Goal: Information Seeking & Learning: Learn about a topic

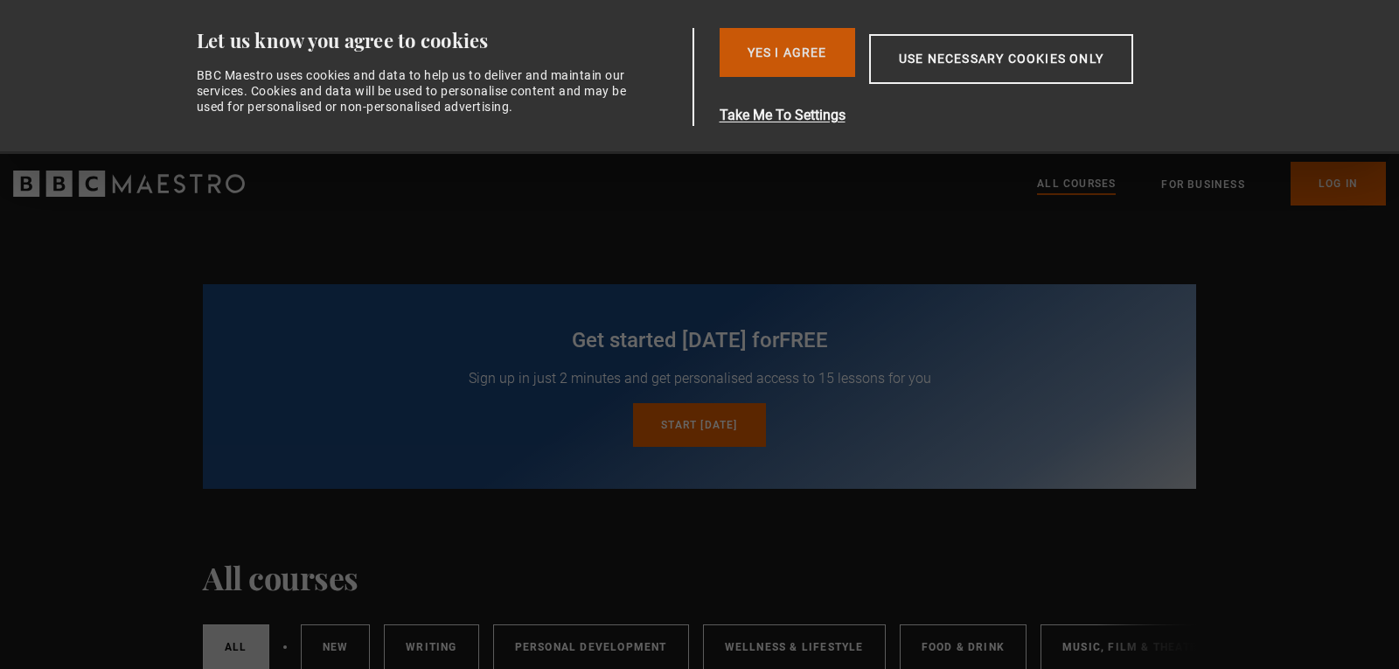
click at [799, 52] on button "Yes I Agree" at bounding box center [788, 52] width 136 height 49
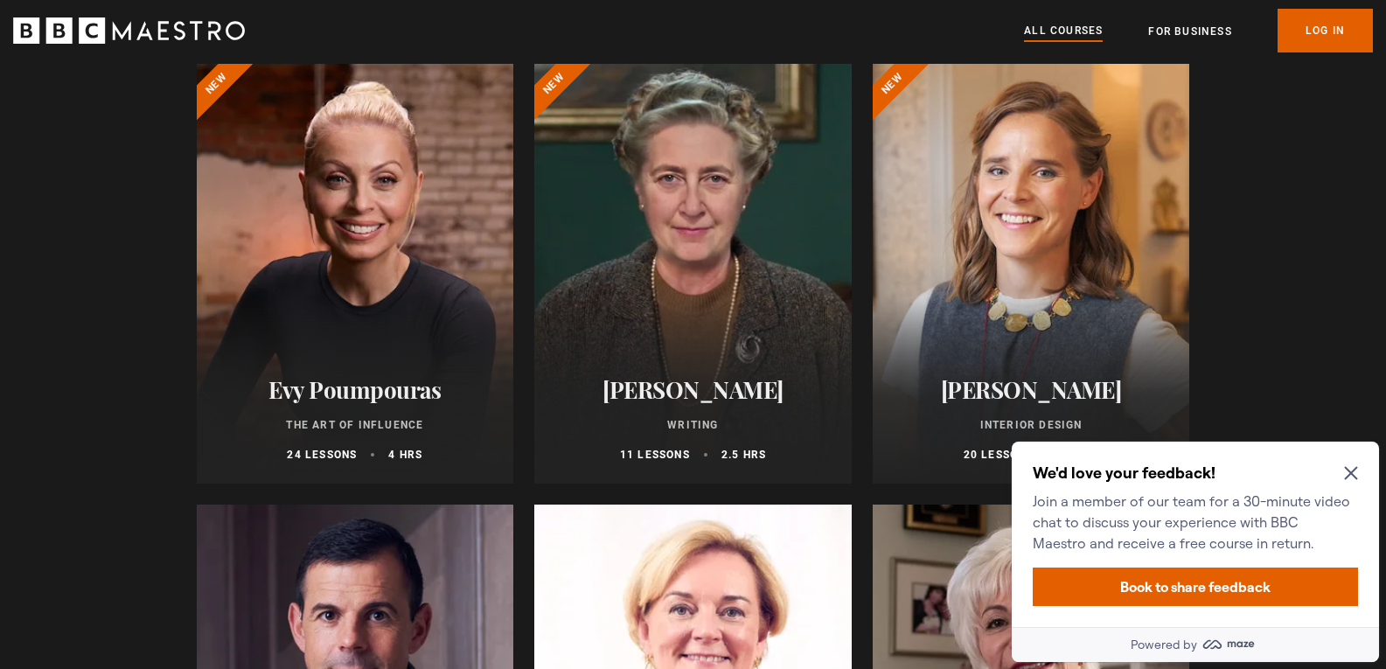
scroll to position [489, 0]
click at [434, 397] on h2 "Evy Poumpouras" at bounding box center [355, 388] width 275 height 27
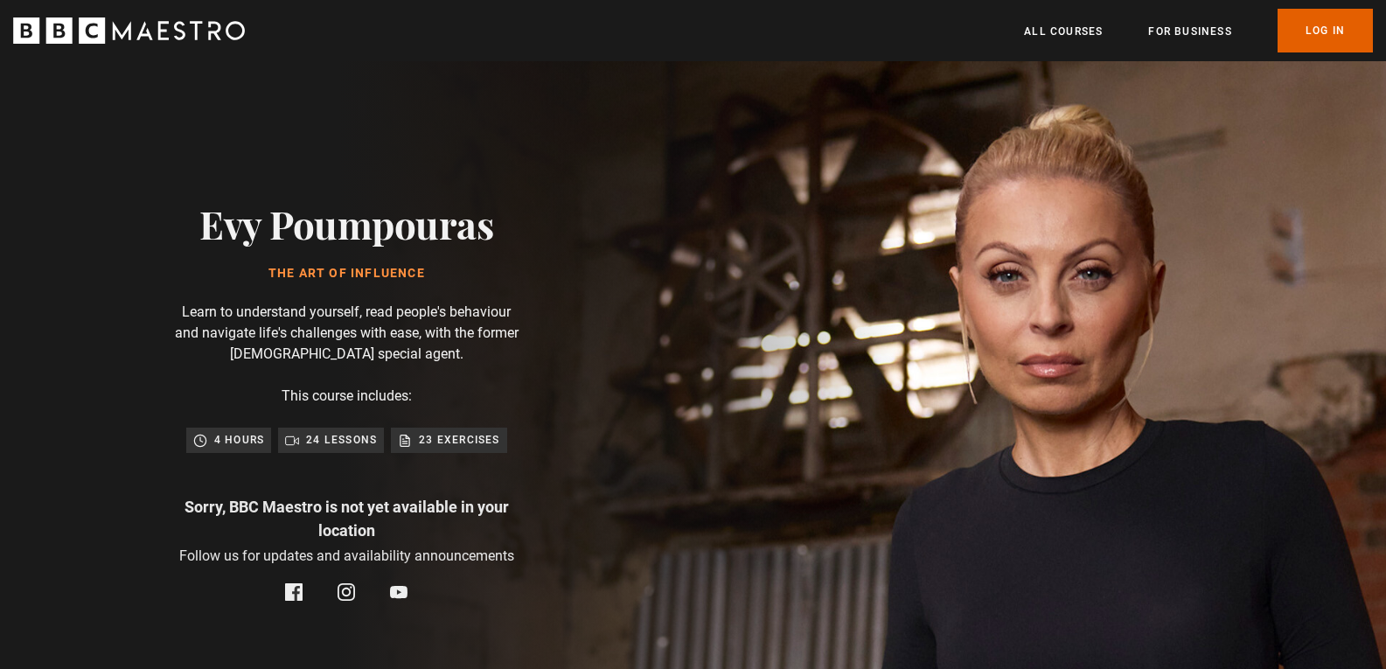
click at [198, 212] on div "Evy Poumpouras The Art of Influence Learn to understand yourself, read people's…" at bounding box center [346, 401] width 560 height 680
click at [333, 226] on h2 "Evy Poumpouras" at bounding box center [346, 223] width 294 height 45
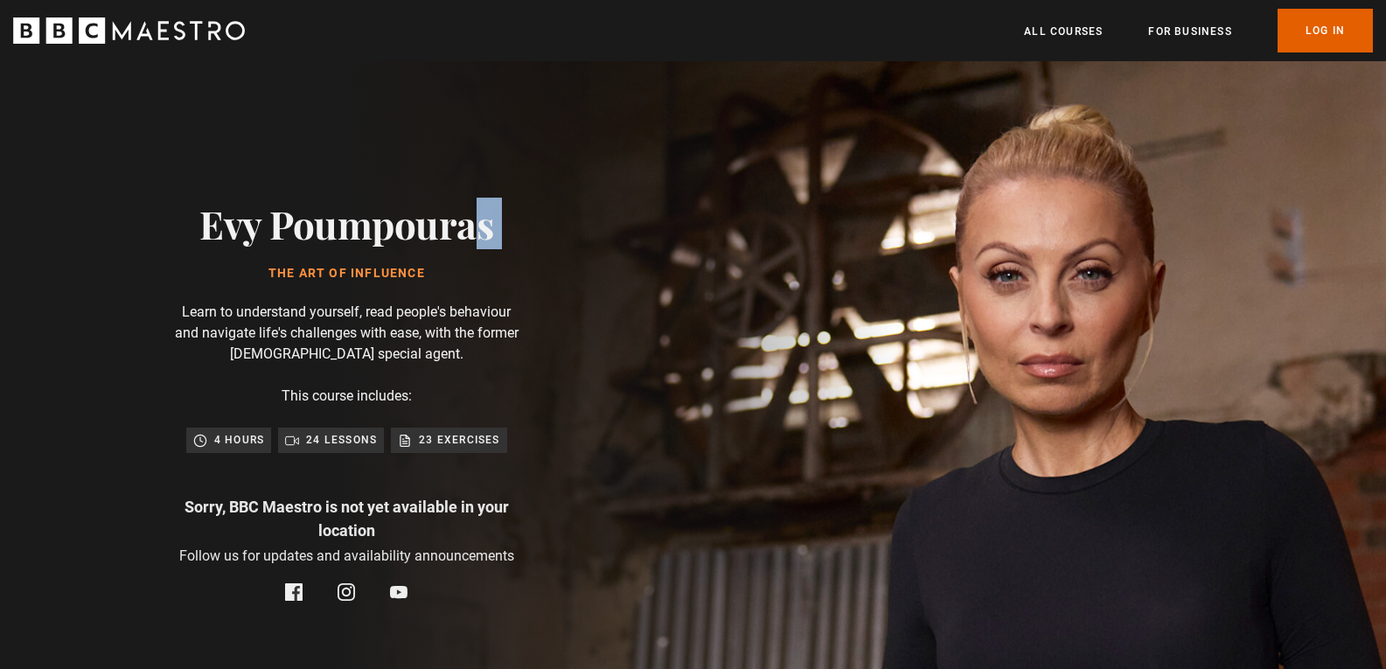
copy div "Evy Poumpouras"
